Goal: Task Accomplishment & Management: Complete application form

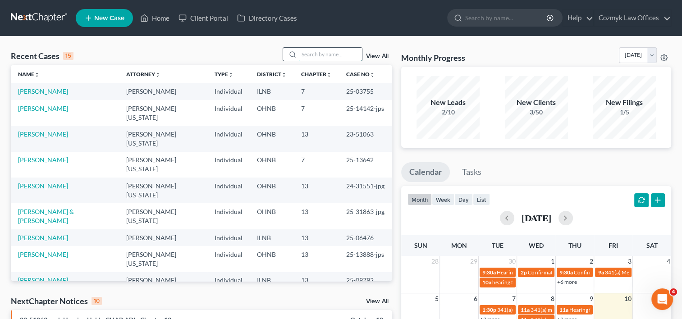
click at [303, 57] on input "search" at bounding box center [330, 54] width 63 height 13
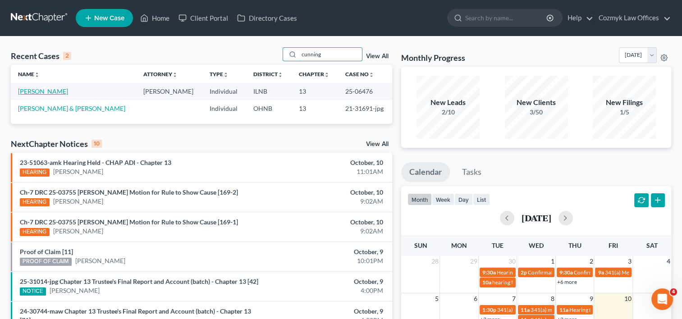
type input "cunning"
click at [51, 90] on link "[PERSON_NAME]" at bounding box center [43, 91] width 50 height 8
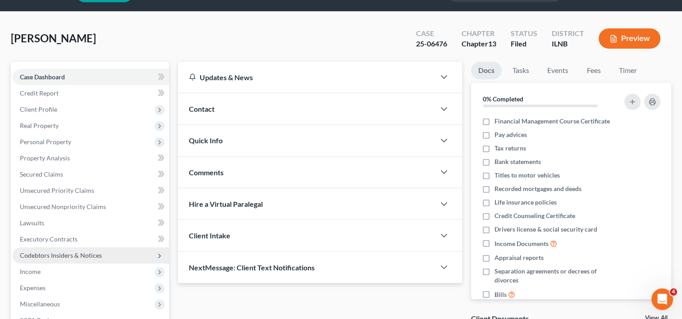
scroll to position [90, 0]
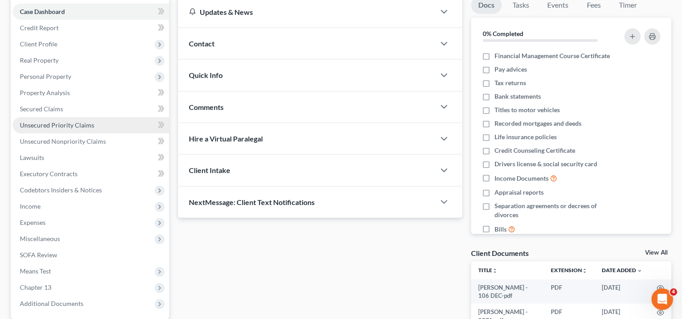
click at [75, 130] on link "Unsecured Priority Claims" at bounding box center [91, 125] width 156 height 16
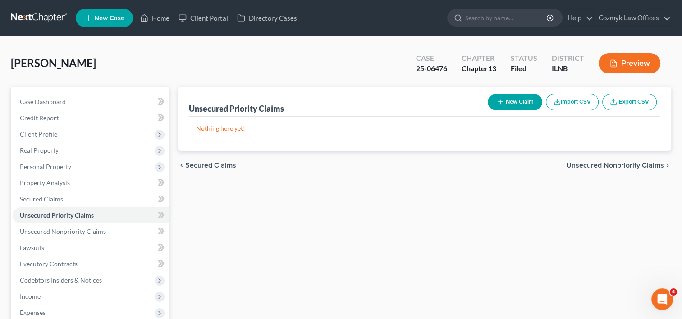
click at [522, 105] on button "New Claim" at bounding box center [515, 102] width 55 height 17
select select "0"
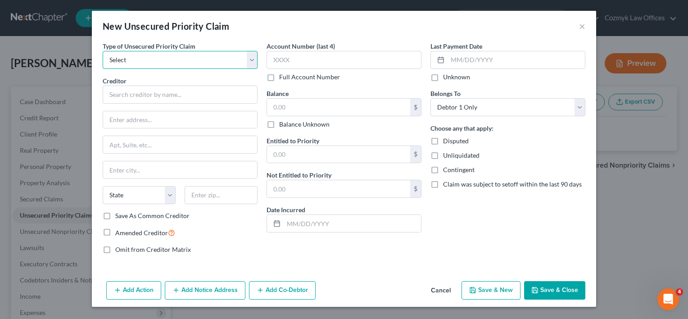
click at [248, 62] on select "Select Taxes & Other Government Units Domestic Support Obligations Extensions o…" at bounding box center [180, 60] width 155 height 18
select select "0"
click at [103, 51] on select "Select Taxes & Other Government Units Domestic Support Obligations Extensions o…" at bounding box center [180, 60] width 155 height 18
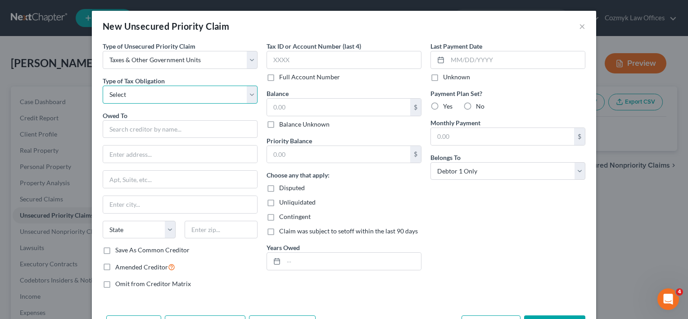
click at [245, 94] on select "Select Federal City State Franchise Tax Board Other" at bounding box center [180, 95] width 155 height 18
select select "0"
click at [103, 86] on select "Select Federal City State Franchise Tax Board Other" at bounding box center [180, 95] width 155 height 18
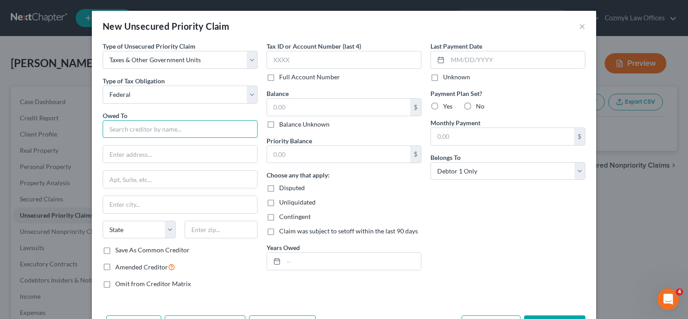
click at [186, 128] on input "text" at bounding box center [180, 129] width 155 height 18
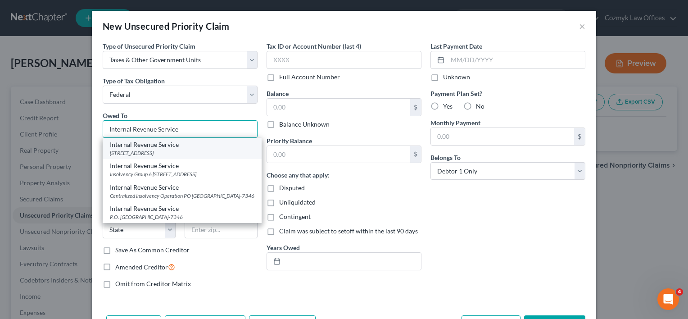
type input "Internal Revenue Service"
click at [202, 150] on div "[STREET_ADDRESS]" at bounding box center [182, 153] width 145 height 8
type input "PO Box 7346"
type input "[GEOGRAPHIC_DATA]"
select select "39"
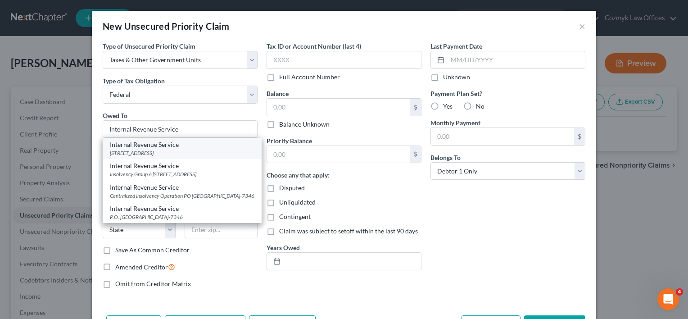
type input "19101"
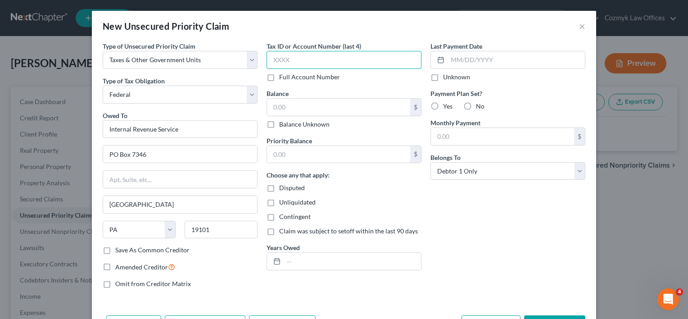
click at [328, 57] on input "text" at bounding box center [344, 60] width 155 height 18
type input "1427"
click at [328, 110] on input "text" at bounding box center [338, 107] width 143 height 17
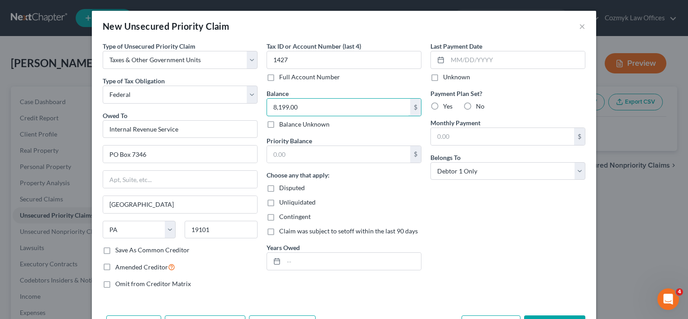
type input "8,199.00"
click at [388, 193] on div "Choose any that apply: Disputed Unliquidated Contingent Claim was subject to se…" at bounding box center [344, 202] width 155 height 65
click at [309, 151] on input "text" at bounding box center [338, 154] width 143 height 17
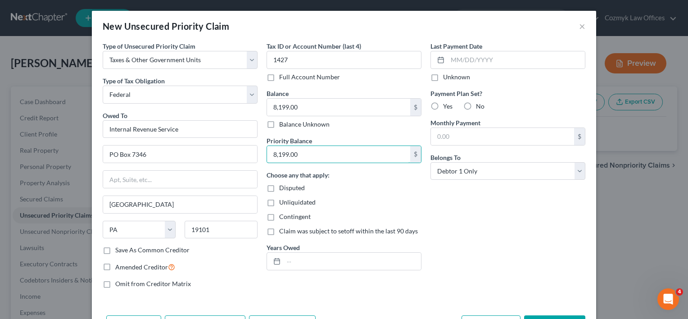
type input "8,199.00"
click at [364, 189] on div "Disputed" at bounding box center [344, 187] width 155 height 9
click at [295, 261] on input "text" at bounding box center [352, 261] width 137 height 17
type input "2024"
click at [476, 109] on label "No" at bounding box center [480, 106] width 9 height 9
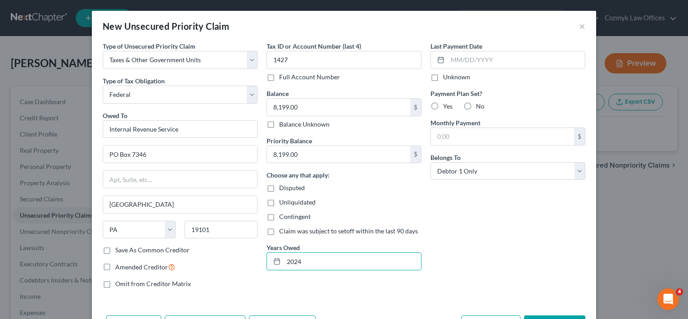
click at [480, 108] on input "No" at bounding box center [483, 105] width 6 height 6
radio input "true"
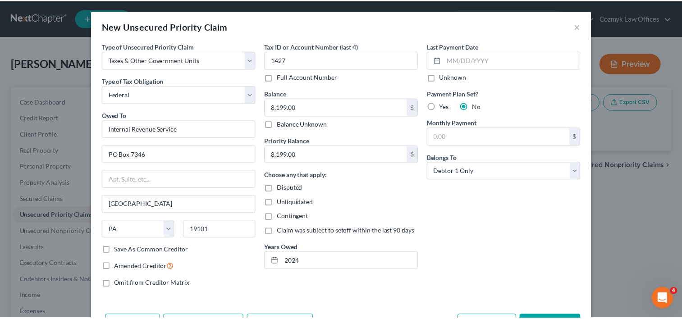
scroll to position [32, 0]
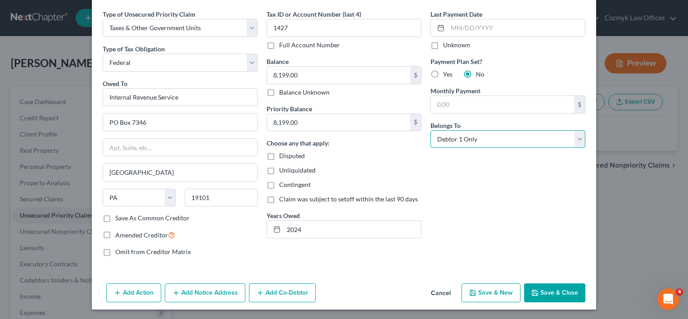
click at [574, 138] on select "Select Debtor 1 Only Debtor 2 Only Debtor 1 And Debtor 2 Only At Least One Of T…" at bounding box center [508, 139] width 155 height 18
select select "3"
click at [431, 130] on select "Select Debtor 1 Only Debtor 2 Only Debtor 1 And Debtor 2 Only At Least One Of T…" at bounding box center [508, 139] width 155 height 18
click at [548, 296] on button "Save & Close" at bounding box center [554, 292] width 61 height 19
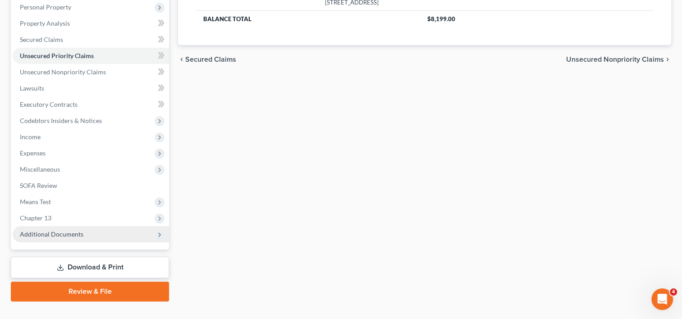
scroll to position [175, 0]
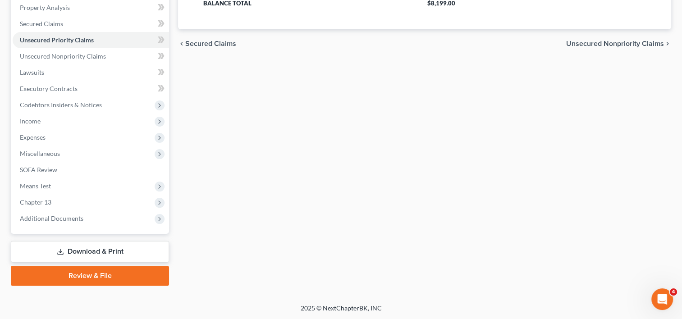
click at [80, 249] on link "Download & Print" at bounding box center [90, 251] width 158 height 21
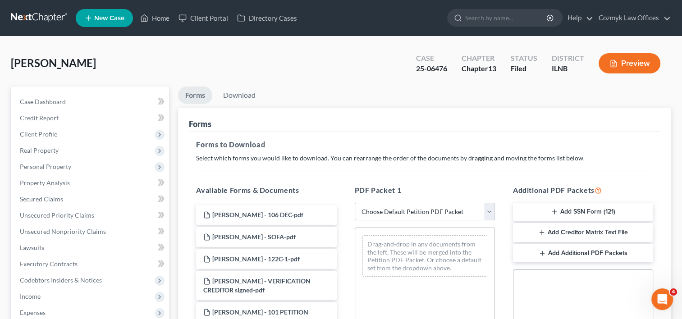
click at [488, 210] on select "Choose Default Petition PDF Packet Complete Bankruptcy Petition (all forms and …" at bounding box center [425, 212] width 140 height 18
select select "2"
click at [355, 203] on select "Choose Default Petition PDF Packet Complete Bankruptcy Petition (all forms and …" at bounding box center [425, 212] width 140 height 18
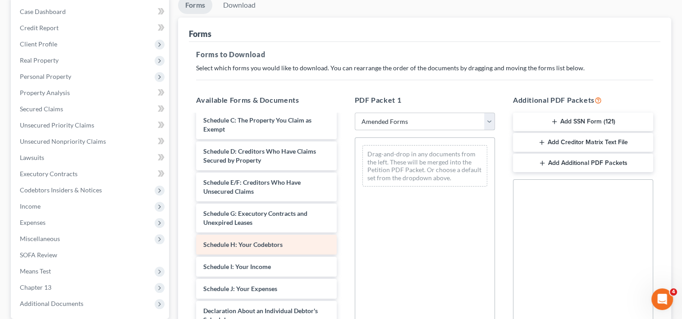
scroll to position [135, 0]
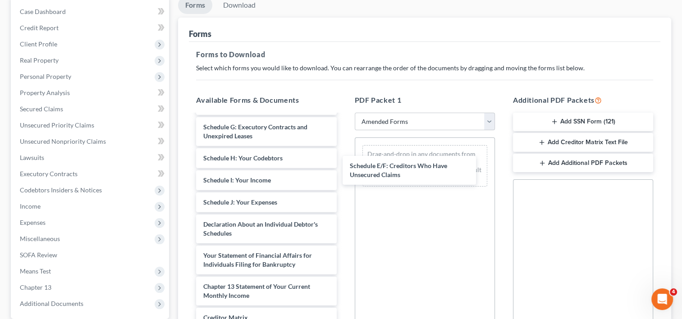
drag, startPoint x: 274, startPoint y: 135, endPoint x: 422, endPoint y: 174, distance: 152.9
click at [343, 175] on div "Schedule E/F: Creditors Who Have Unsecured Claims Voluntary Petition for Indivi…" at bounding box center [266, 191] width 155 height 423
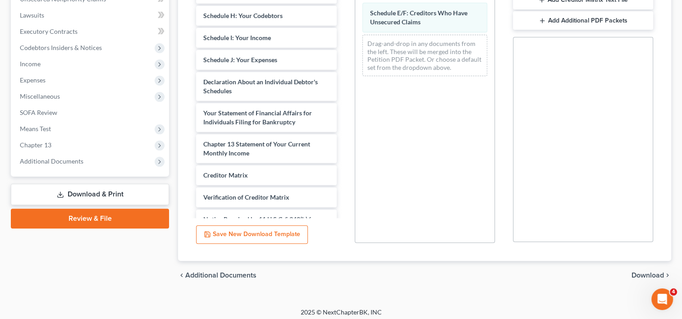
scroll to position [237, 0]
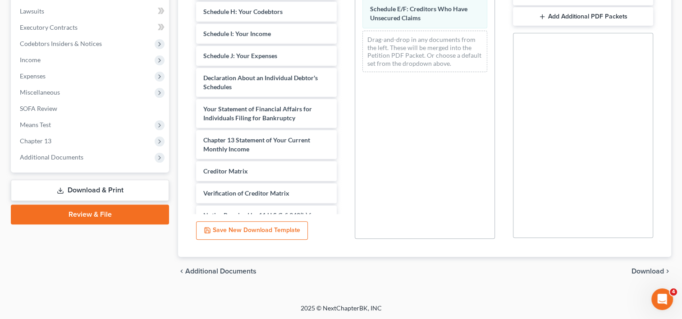
click at [644, 268] on span "Download" at bounding box center [647, 271] width 32 height 7
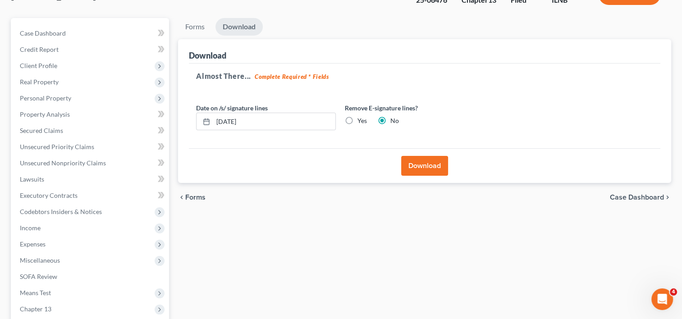
scroll to position [40, 0]
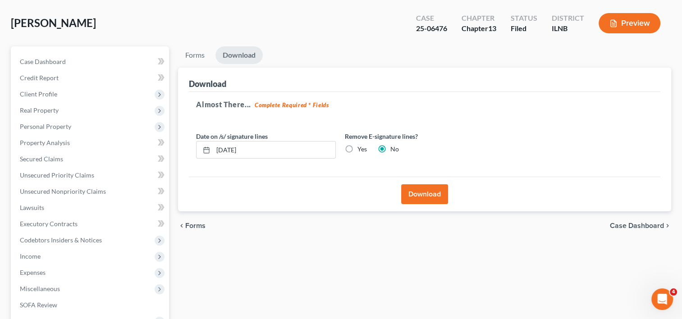
click at [357, 148] on label "Yes" at bounding box center [361, 149] width 9 height 9
click at [361, 148] on input "Yes" at bounding box center [364, 148] width 6 height 6
radio input "true"
radio input "false"
click at [429, 190] on button "Download" at bounding box center [424, 194] width 47 height 20
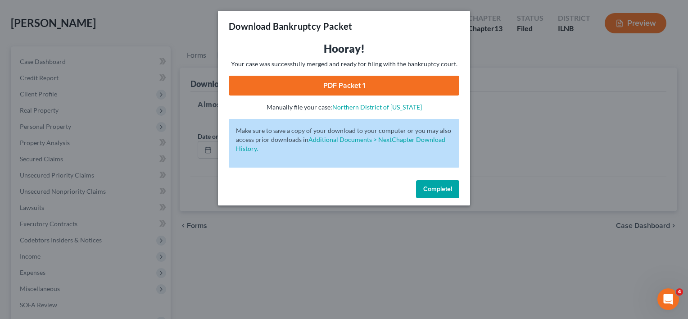
click at [353, 88] on link "PDF Packet 1" at bounding box center [344, 86] width 231 height 20
click at [437, 191] on span "Complete!" at bounding box center [438, 189] width 29 height 8
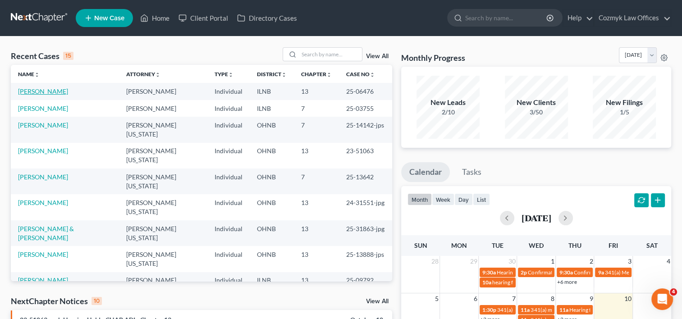
click at [61, 90] on link "[PERSON_NAME]" at bounding box center [43, 91] width 50 height 8
